Goal: Learn about a topic: Learn about a topic

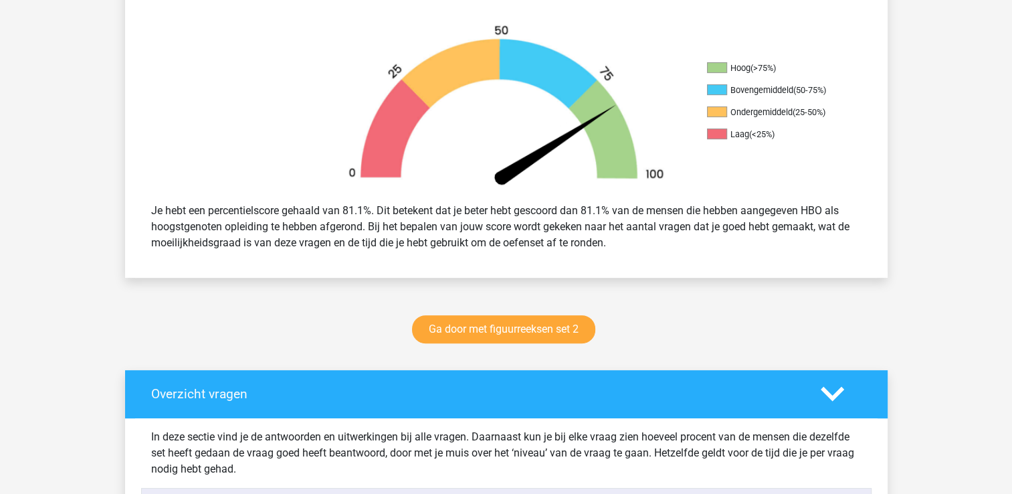
scroll to position [401, 0]
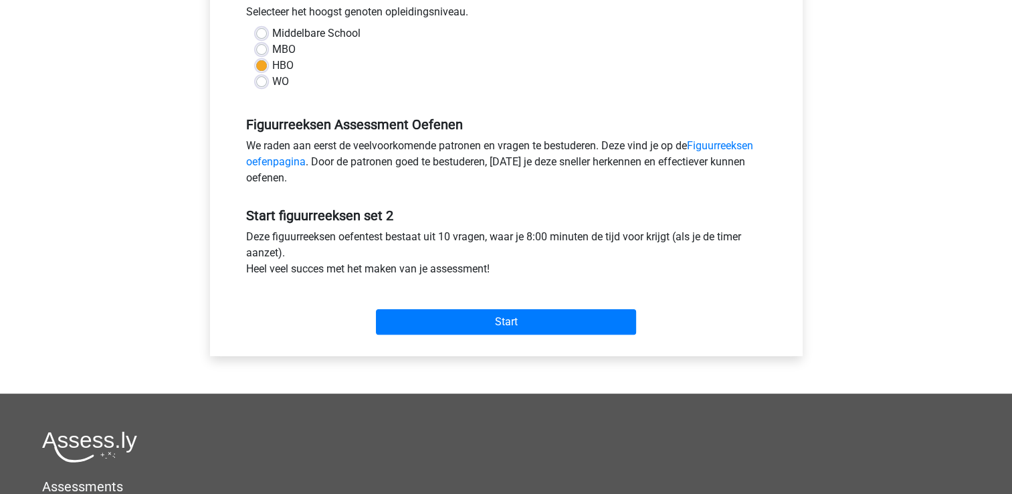
scroll to position [468, 0]
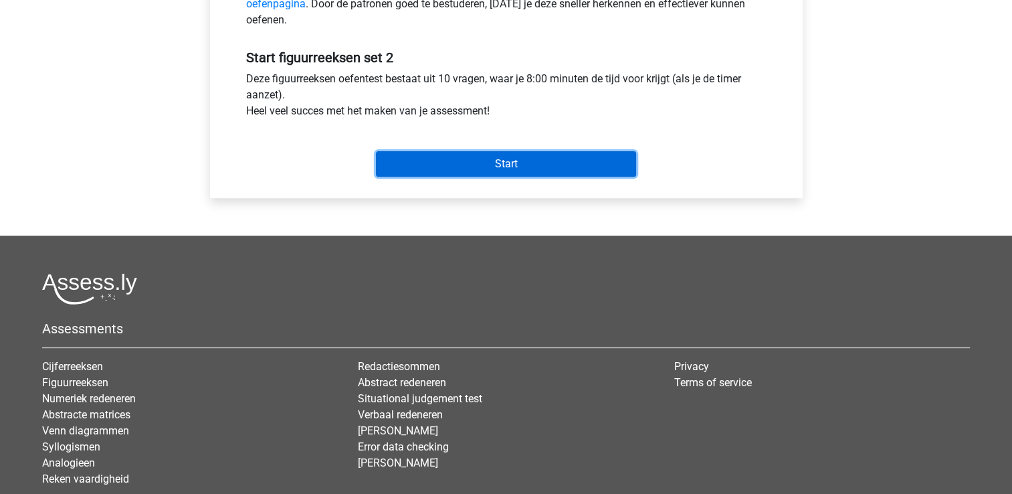
click at [559, 157] on input "Start" at bounding box center [506, 163] width 260 height 25
